Goal: Information Seeking & Learning: Learn about a topic

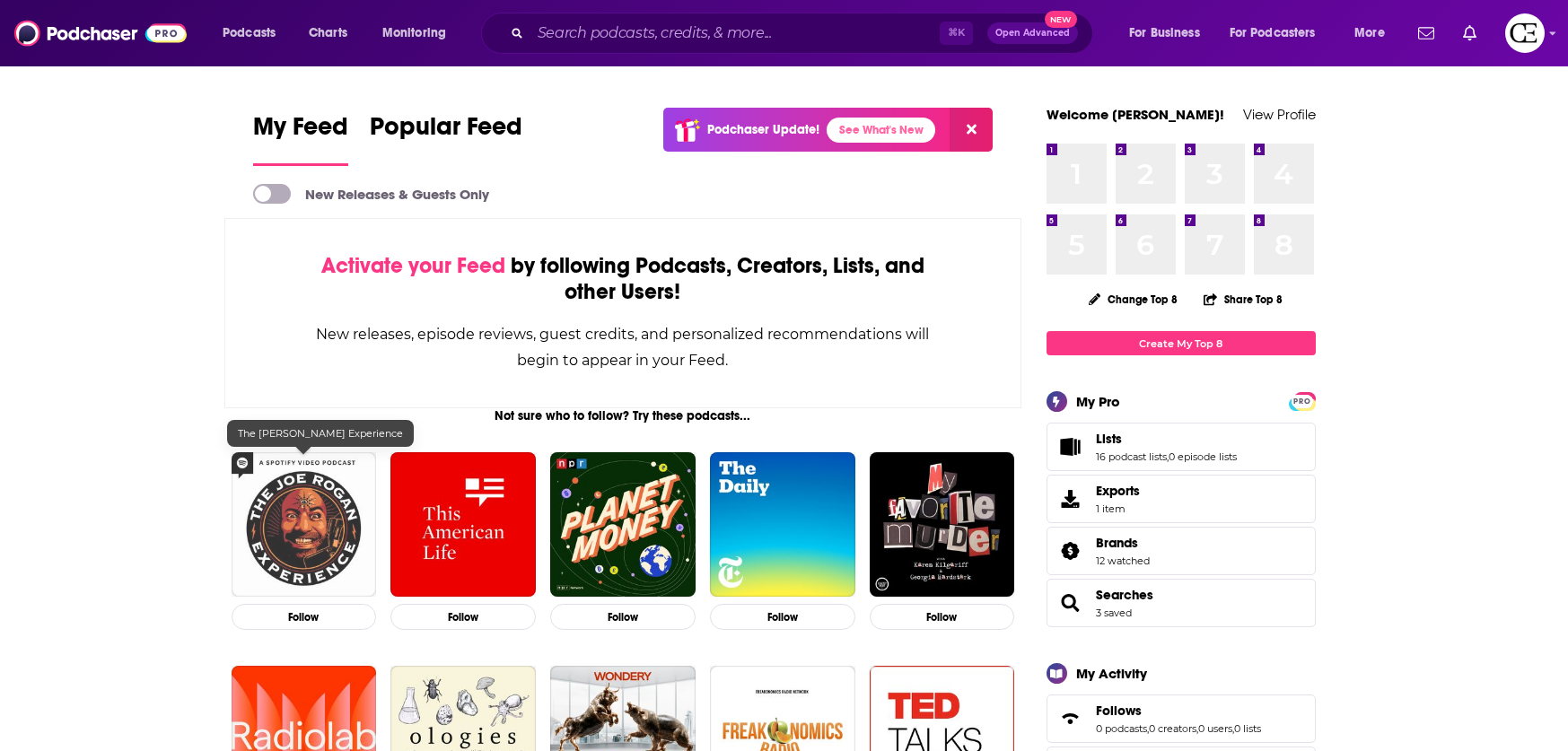
click at [353, 491] on img "The Joe Rogan Experience" at bounding box center [304, 525] width 146 height 146
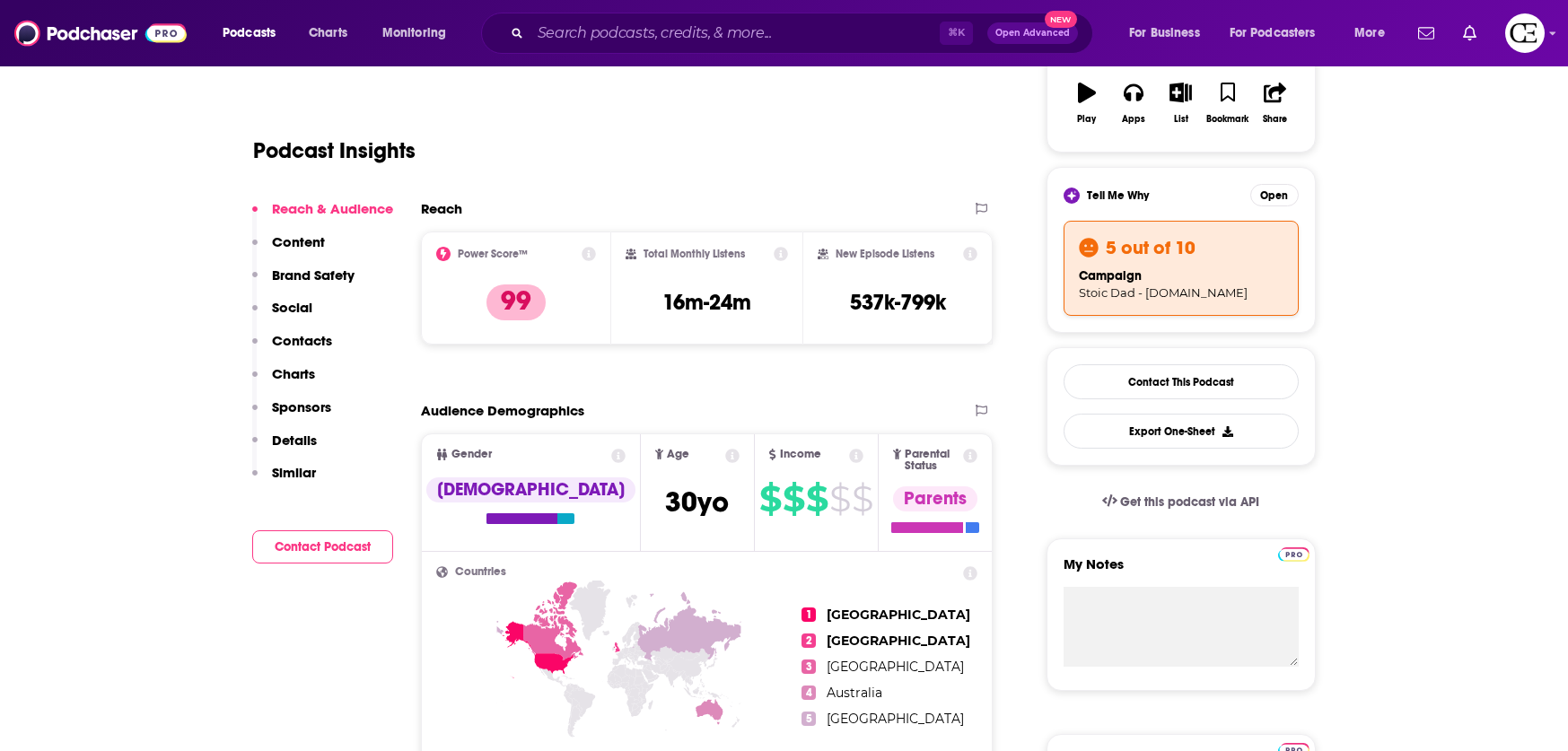
click at [310, 476] on p "Similar" at bounding box center [293, 473] width 44 height 17
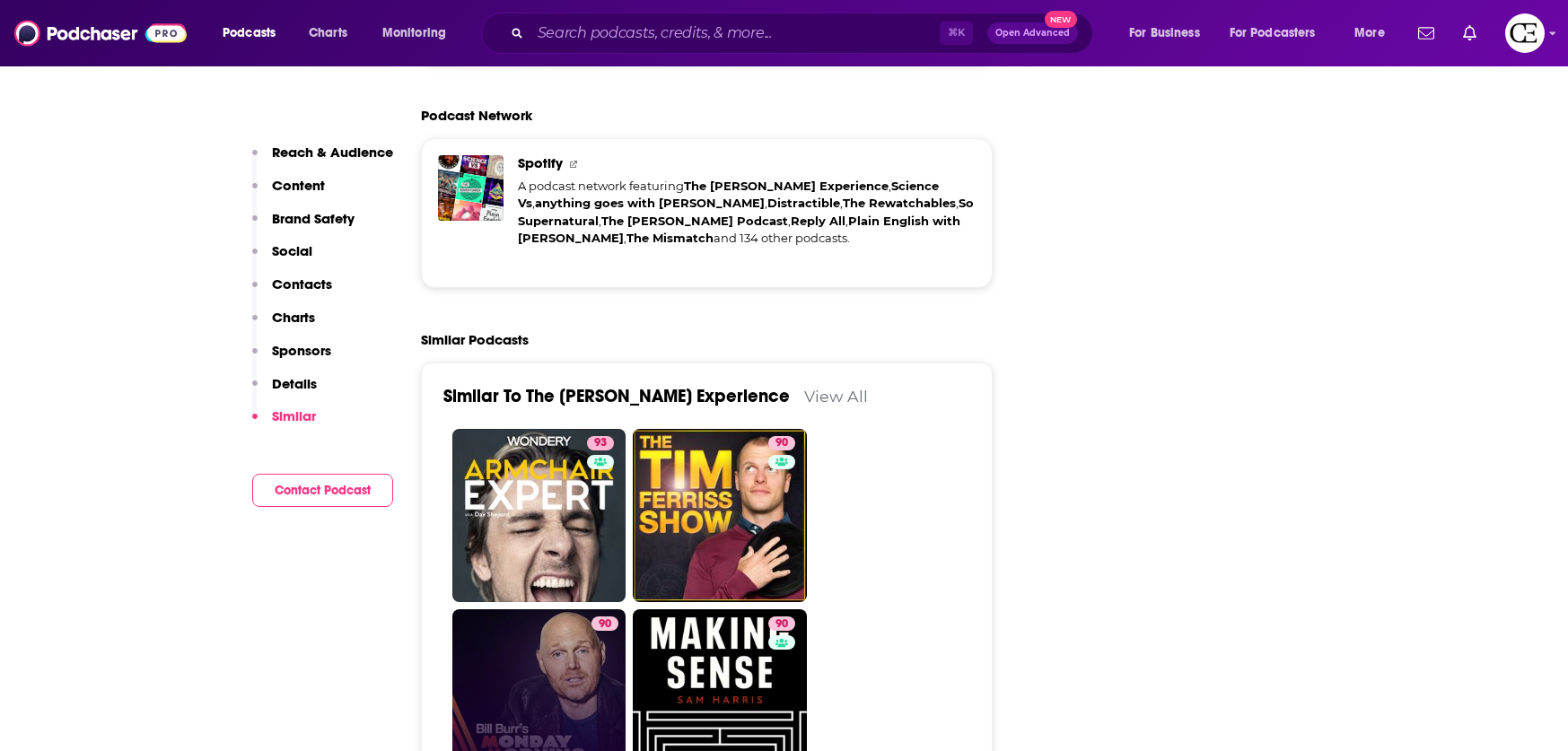
scroll to position [3848, 0]
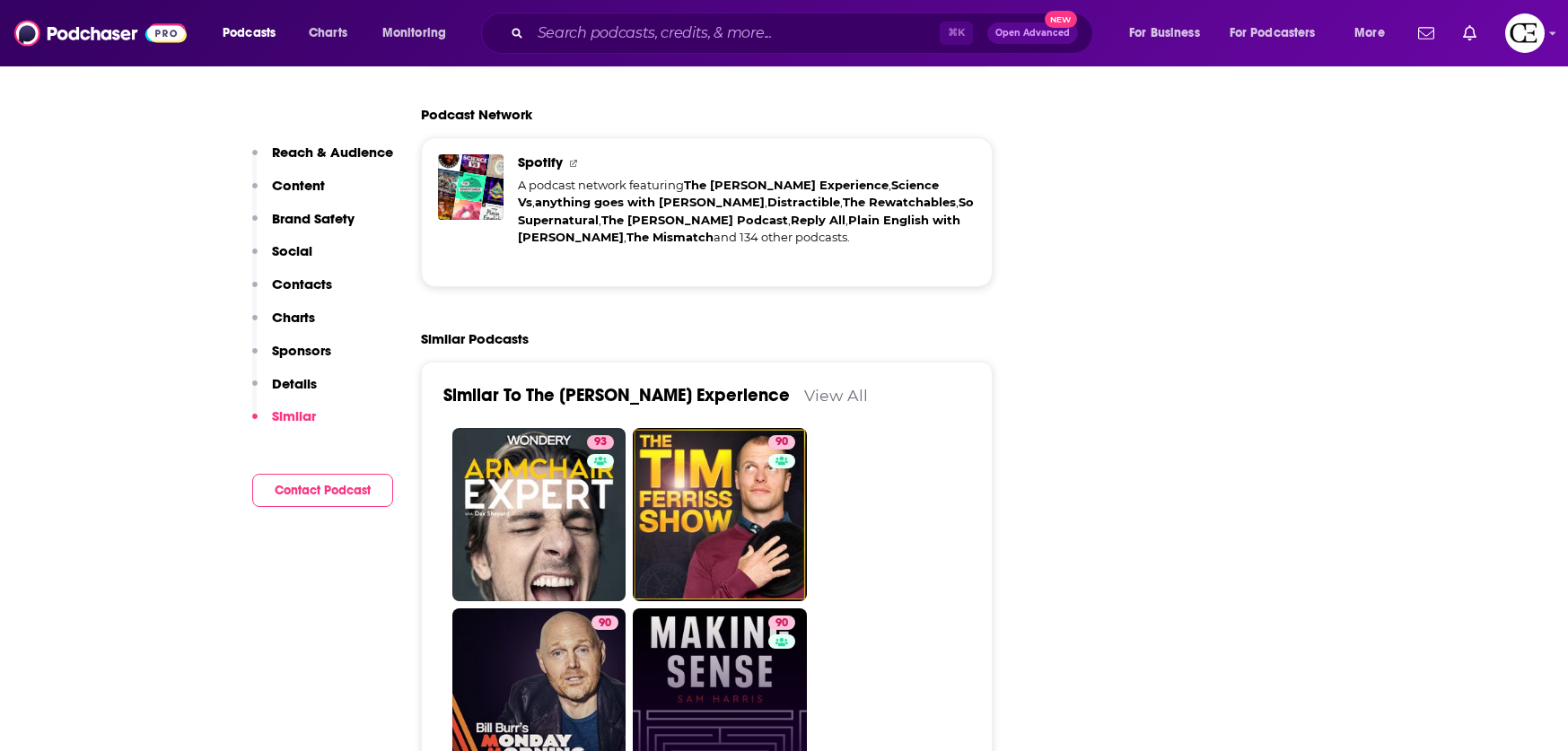
click at [691, 609] on link "90 Making Sense with [PERSON_NAME]" at bounding box center [719, 696] width 174 height 174
type input "[URL][DOMAIN_NAME][PERSON_NAME]"
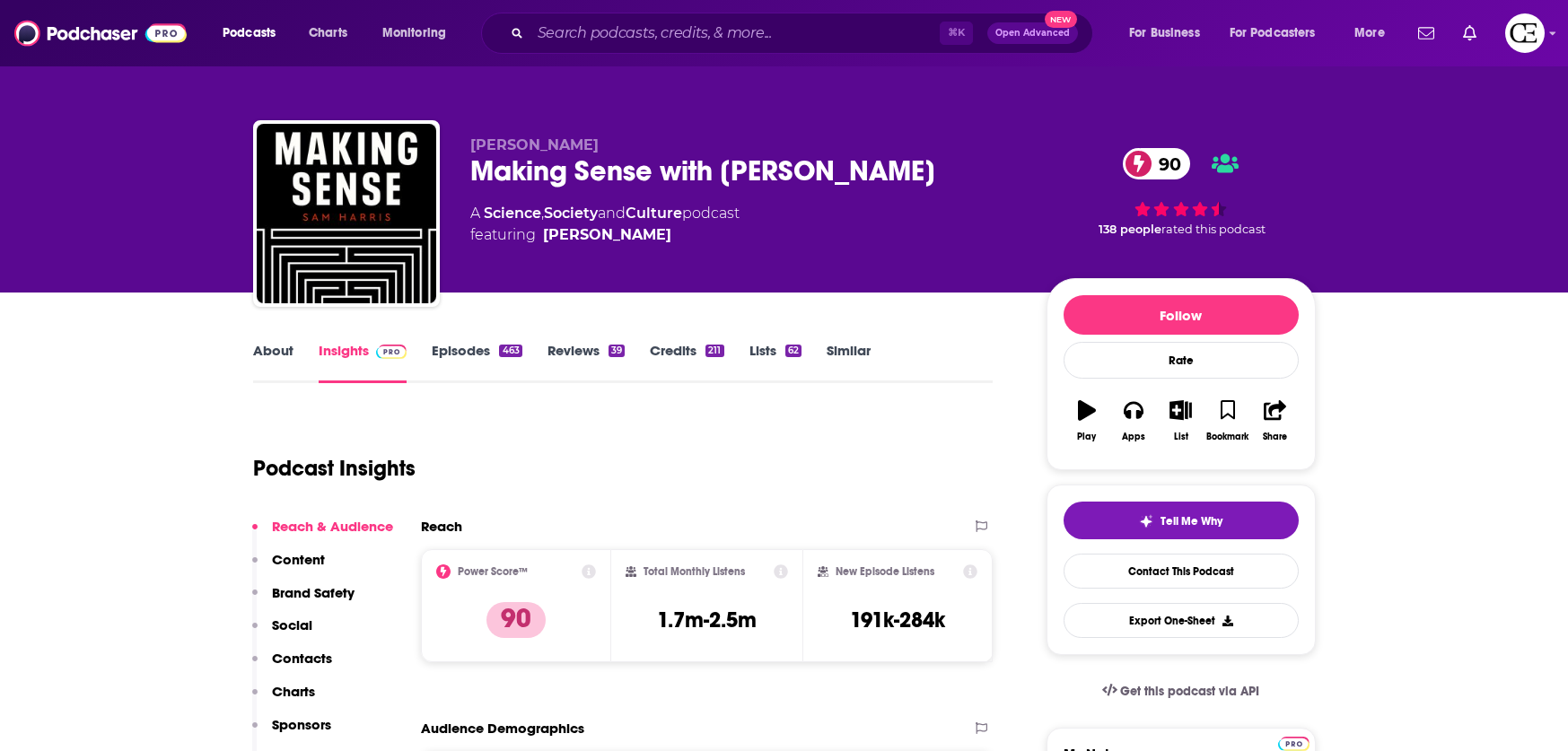
click at [259, 362] on link "About" at bounding box center [273, 362] width 40 height 41
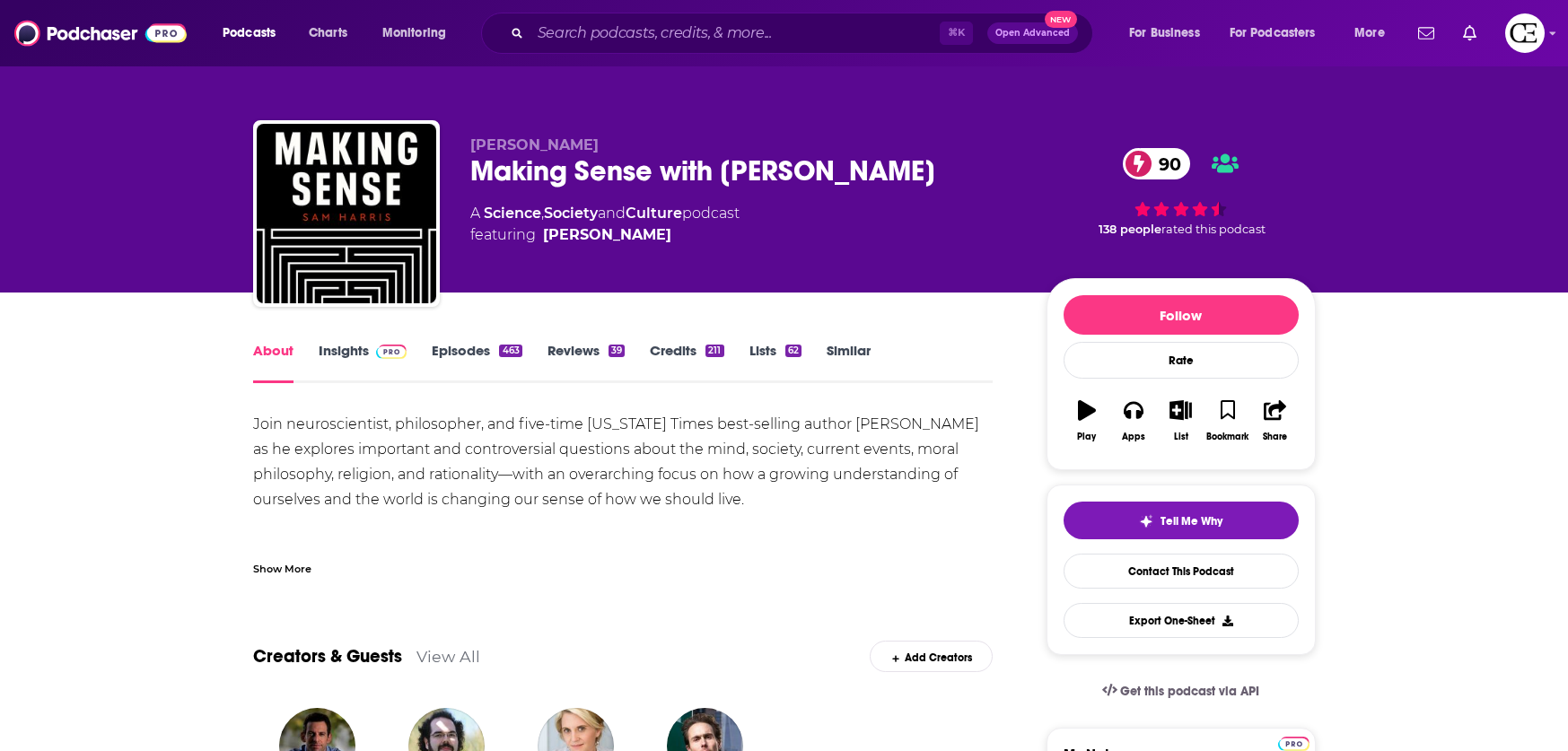
click at [348, 378] on link "Insights" at bounding box center [362, 362] width 89 height 41
